Goal: Transaction & Acquisition: Book appointment/travel/reservation

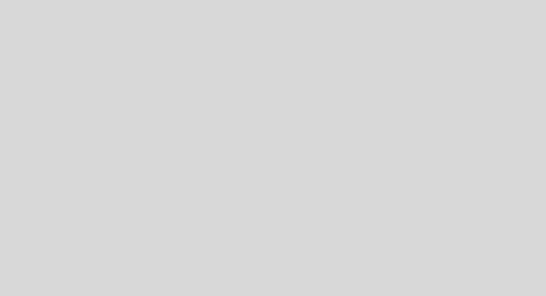
select select "es"
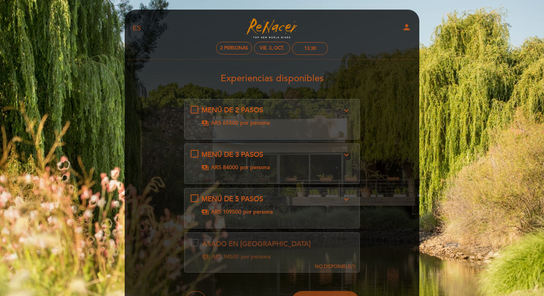
click at [347, 156] on icon "expand_more" at bounding box center [346, 154] width 9 height 9
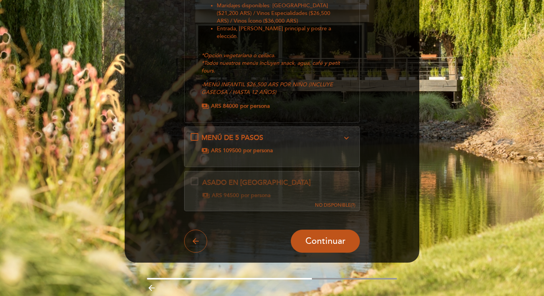
scroll to position [177, 0]
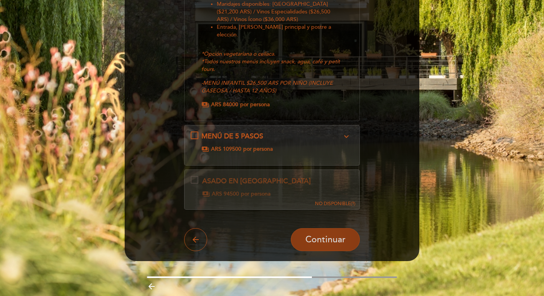
click at [327, 234] on span "Continuar" at bounding box center [325, 239] width 40 height 11
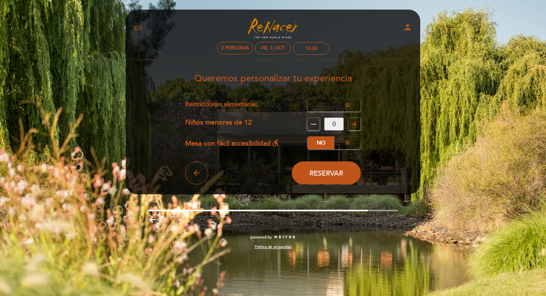
click at [321, 104] on label "No" at bounding box center [321, 105] width 27 height 13
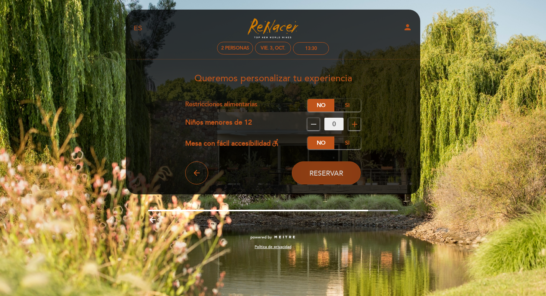
click at [328, 171] on span "Reservar" at bounding box center [327, 173] width 34 height 8
